Goal: Transaction & Acquisition: Purchase product/service

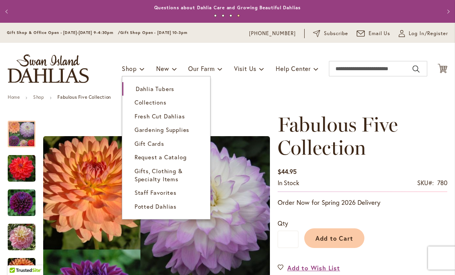
click at [138, 89] on span "Dahlia Tubers" at bounding box center [155, 89] width 39 height 8
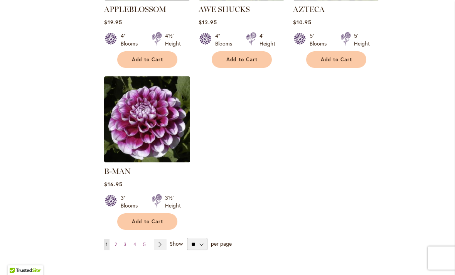
scroll to position [936, 0]
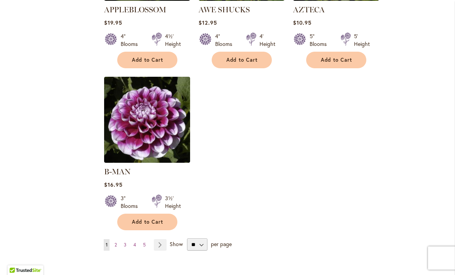
click at [113, 239] on link "Page 2" at bounding box center [116, 245] width 6 height 12
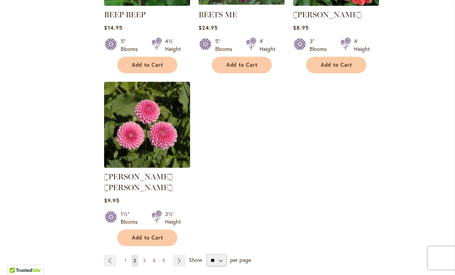
scroll to position [921, 0]
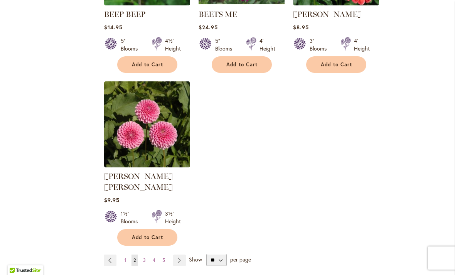
click at [143, 257] on span "3" at bounding box center [144, 260] width 3 height 6
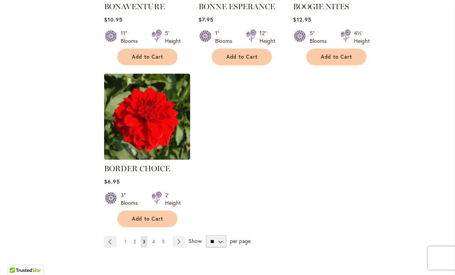
scroll to position [928, 0]
click at [152, 241] on span "4" at bounding box center [153, 242] width 3 height 6
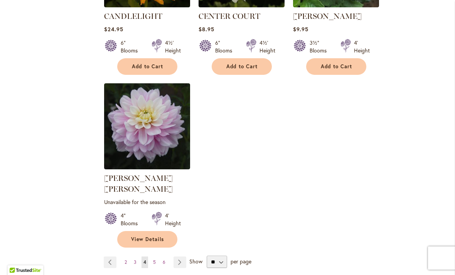
scroll to position [929, 0]
click at [153, 259] on span "5" at bounding box center [154, 262] width 3 height 6
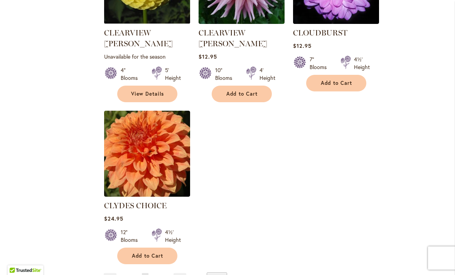
scroll to position [912, 0]
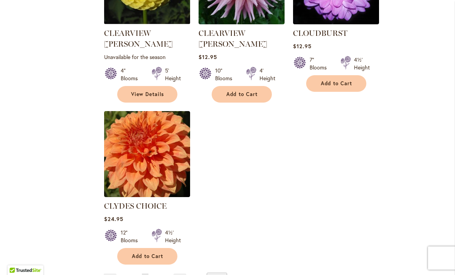
click at [151, 273] on link "Page 6" at bounding box center [154, 279] width 7 height 12
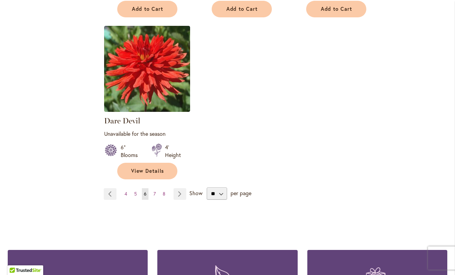
scroll to position [995, 0]
